Goal: Check status

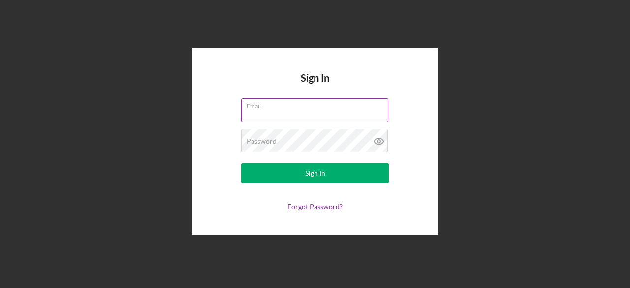
click at [296, 106] on div "Email" at bounding box center [315, 110] width 148 height 25
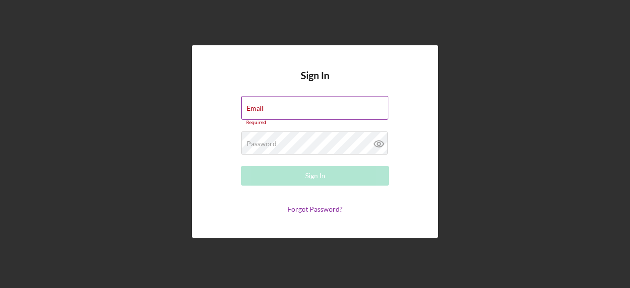
click at [293, 114] on input "Email" at bounding box center [314, 108] width 147 height 24
type input "[EMAIL_ADDRESS][DOMAIN_NAME]"
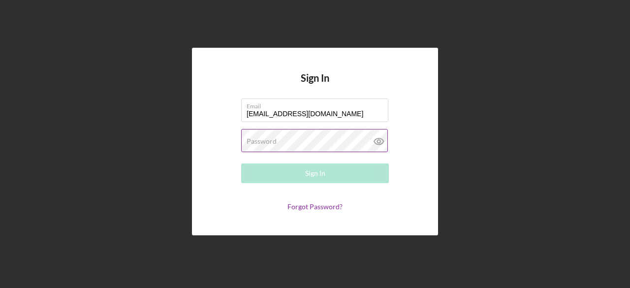
click at [268, 139] on label "Password" at bounding box center [261, 141] width 30 height 8
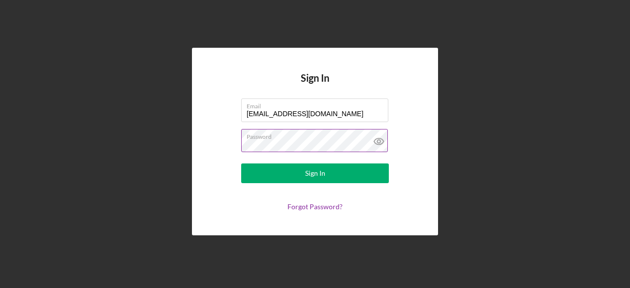
click at [241, 163] on button "Sign In" at bounding box center [315, 173] width 148 height 20
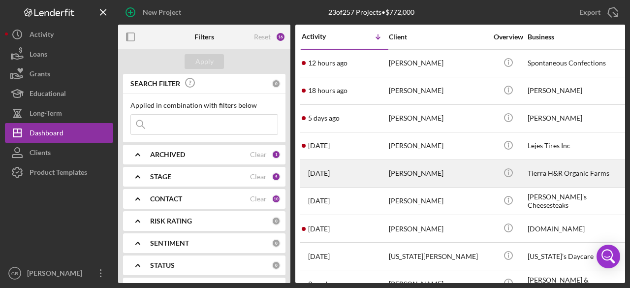
click at [426, 169] on div "[PERSON_NAME]" at bounding box center [438, 173] width 98 height 26
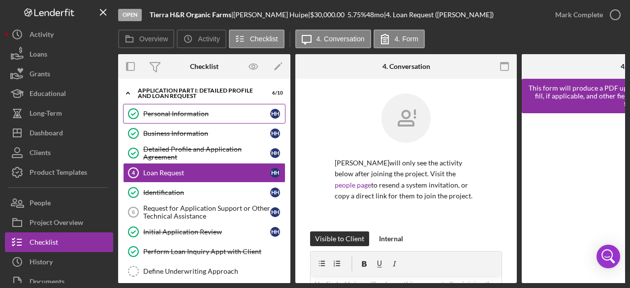
click at [183, 115] on div "Personal Information" at bounding box center [206, 114] width 127 height 8
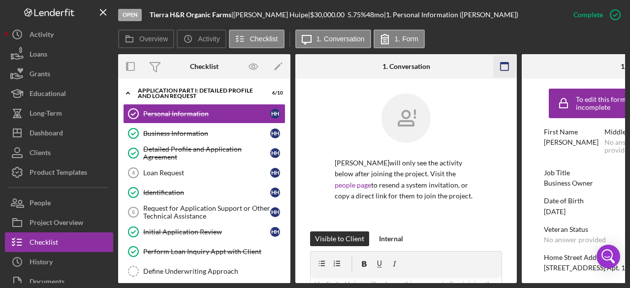
click at [504, 62] on rect "button" at bounding box center [504, 63] width 8 height 2
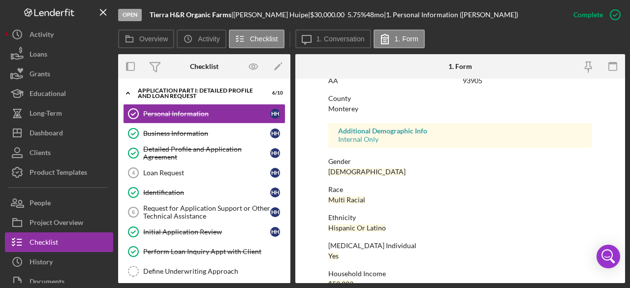
scroll to position [255, 0]
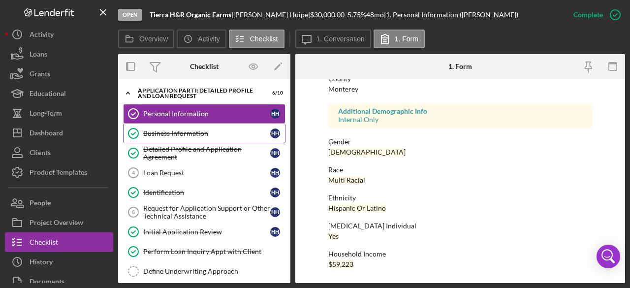
click at [178, 126] on link "Business Information Business Information H H" at bounding box center [204, 133] width 162 height 20
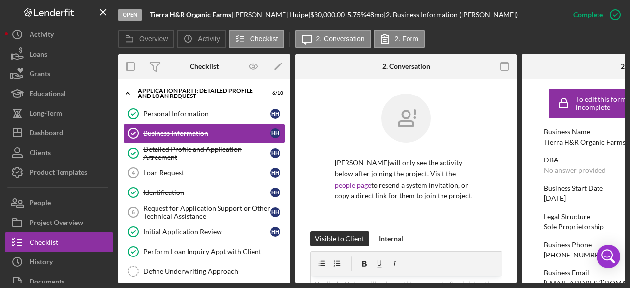
scroll to position [131, 0]
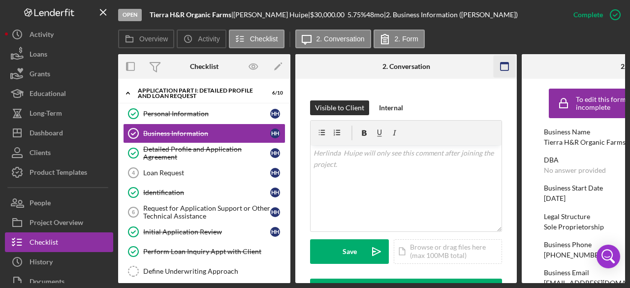
click at [506, 64] on icon "button" at bounding box center [504, 67] width 22 height 22
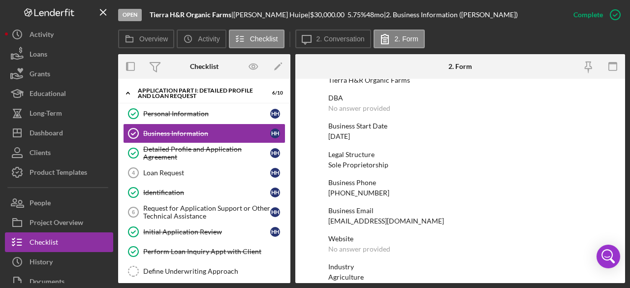
scroll to position [62, 0]
drag, startPoint x: 379, startPoint y: 189, endPoint x: 323, endPoint y: 186, distance: 56.6
click at [323, 186] on form "To edit this form you must mark this item incomplete Business Name Tierra H&R O…" at bounding box center [460, 181] width 330 height 204
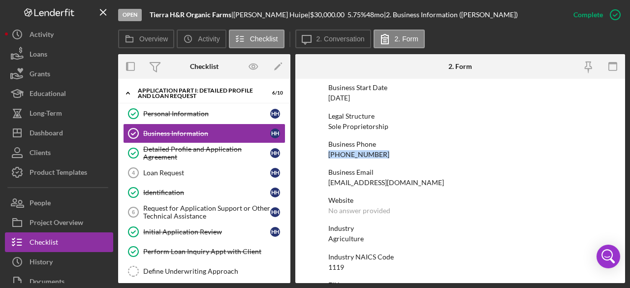
scroll to position [0, 0]
